Goal: Find specific page/section: Find specific page/section

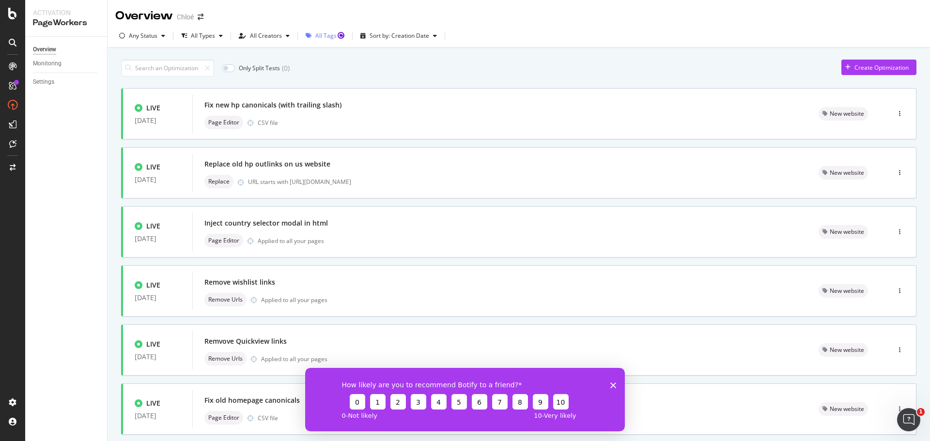
click at [332, 39] on div "All Tags" at bounding box center [325, 36] width 21 height 6
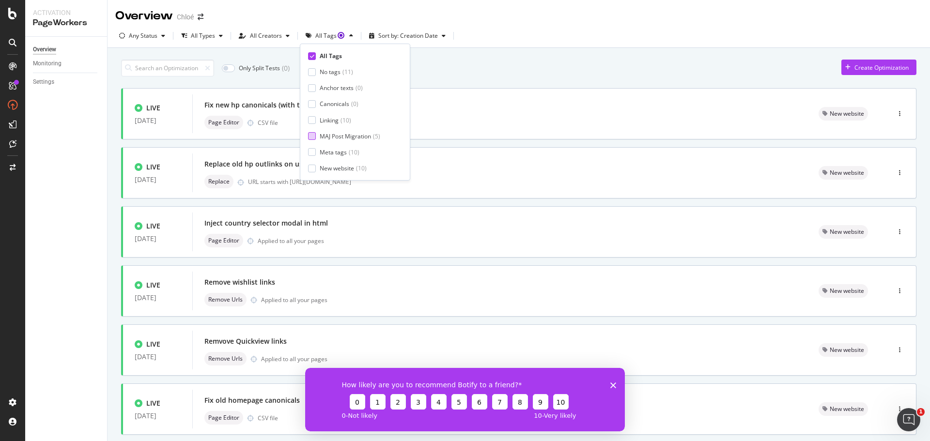
click at [335, 137] on div "MAJ Post Migration" at bounding box center [345, 136] width 51 height 8
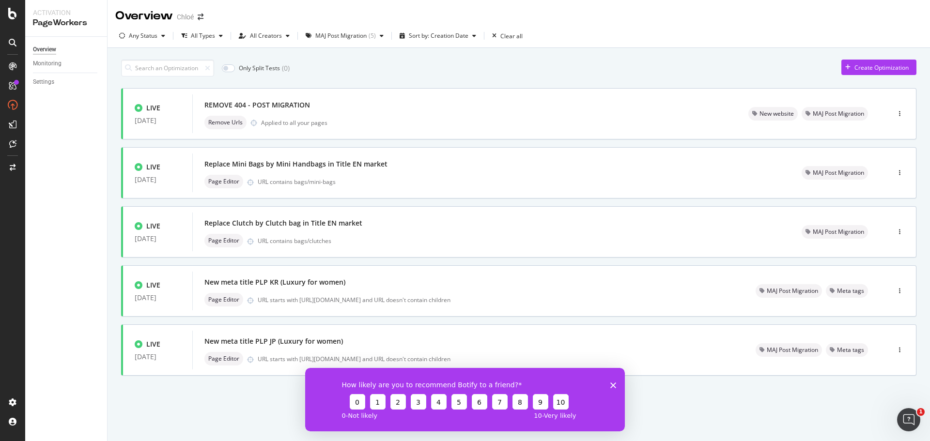
click at [506, 62] on div "Only Split Tests ( 0 ) Create Optimization" at bounding box center [518, 68] width 795 height 17
click at [377, 77] on div "Only Split Tests ( 0 ) Create Optimization LIVE [DATE] REMOVE 404 - POST MIGRAT…" at bounding box center [518, 230] width 795 height 350
click at [111, 107] on div "Only Split Tests ( 0 ) Create Optimization LIVE [DATE] REMOVE 404 - POST MIGRAT…" at bounding box center [518, 243] width 822 height 390
click at [109, 110] on div "Only Split Tests ( 0 ) Create Optimization LIVE [DATE] REMOVE 404 - POST MIGRAT…" at bounding box center [518, 243] width 822 height 390
